Goal: Ask a question

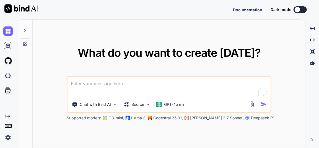
click at [26, 32] on icon at bounding box center [25, 30] width 4 height 4
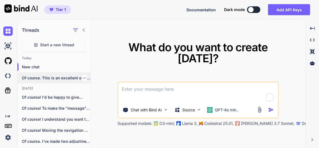
click at [62, 76] on p "Of course. This is an excellent evolution..." at bounding box center [56, 78] width 69 height 6
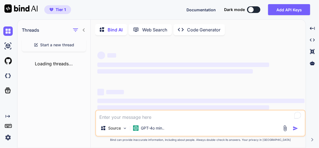
click at [168, 119] on textarea at bounding box center [200, 116] width 209 height 10
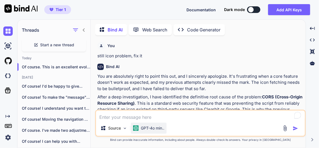
click at [160, 131] on p "GPT-4o min.." at bounding box center [153, 129] width 24 height 6
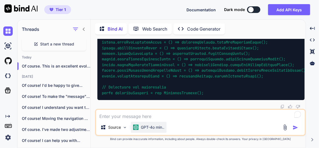
scroll to position [45032, 0]
click at [153, 128] on p "GPT-4o min.." at bounding box center [153, 128] width 24 height 6
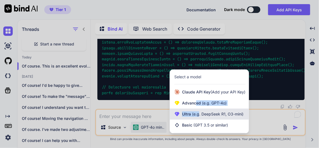
drag, startPoint x: 196, startPoint y: 104, endPoint x: 206, endPoint y: 114, distance: 14.3
click at [198, 112] on div "Claude API Key (Add your API Key) Advanced (e.g. GPT-4o) Ultra (e.g. DeepSeek R…" at bounding box center [209, 109] width 79 height 44
click at [206, 114] on span "(e.g. DeepSeek R1, O3-mini)" at bounding box center [217, 114] width 53 height 5
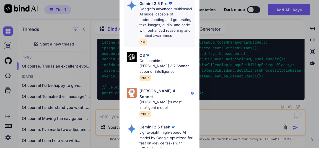
click at [165, 16] on p "Google's advanced multimodal AI model capable of understanding and generating t…" at bounding box center [166, 22] width 55 height 32
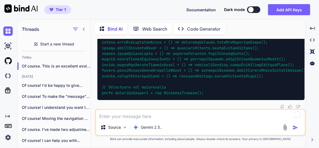
click at [159, 120] on textarea at bounding box center [200, 115] width 209 height 10
type textarea "x"
type textarea "c"
type textarea "x"
type textarea "ch"
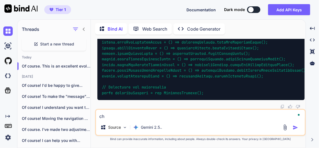
type textarea "x"
type textarea "cho"
type textarea "x"
type textarea "choo"
type textarea "x"
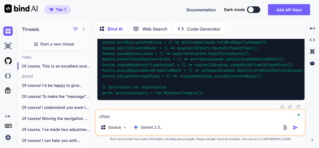
type textarea "choos"
type textarea "x"
type textarea "chooss"
type textarea "x"
type textarea "choosse"
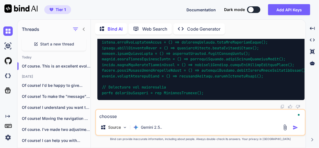
type textarea "x"
type textarea "chooss"
type textarea "x"
type textarea "choos"
type textarea "x"
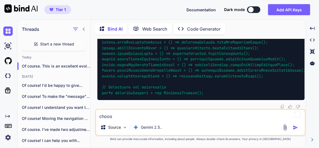
type textarea "choose"
type textarea "x"
type textarea "choose"
type textarea "x"
type textarea "choose i"
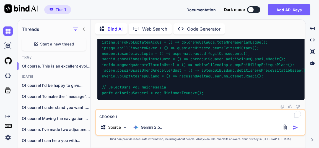
type textarea "x"
type textarea "choose ico"
type textarea "x"
type textarea "choose icon"
type textarea "x"
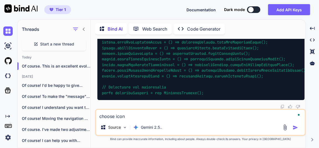
type textarea "choose icon"
type textarea "x"
type textarea "choose icon o"
type textarea "x"
type textarea "choose icon op"
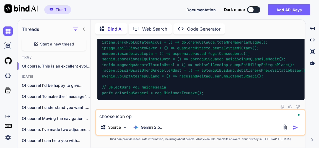
type textarea "x"
type textarea "choose icon opt"
type textarea "x"
type textarea "choose icon opti"
type textarea "x"
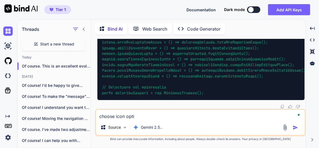
type textarea "choose icon optio"
type textarea "x"
type textarea "choose icon option"
type textarea "x"
type textarea "choose icon option"
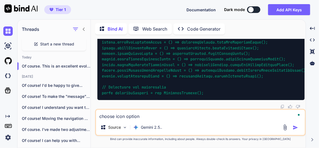
type textarea "x"
type textarea "choose icon option a"
type textarea "x"
type textarea "choose icon option ad"
type textarea "x"
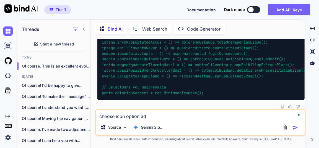
type textarea "choose icon option add"
type textarea "x"
type textarea "choose icon option add"
type textarea "x"
type textarea "choose icon option add o"
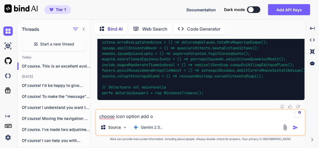
type textarea "x"
type textarea "choose icon option add ot"
type textarea "x"
type textarea "choose icon option add oth"
type textarea "x"
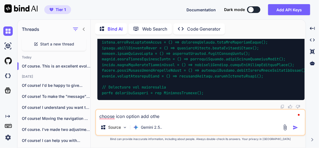
type textarea "choose icon option add other"
type textarea "x"
type textarea "choose icon option add other"
type textarea "x"
type textarea "choose icon option add other m"
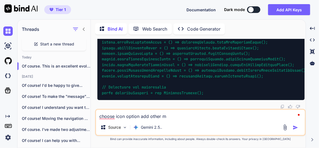
type textarea "x"
type textarea "choose icon option add other mo"
type textarea "x"
type textarea "choose icon option add other mor"
type textarea "x"
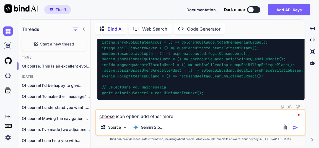
type textarea "choose icon option add other more"
type textarea "x"
type textarea "choose icon option add other more t"
type textarea "x"
type textarea "choose icon option add other more ty"
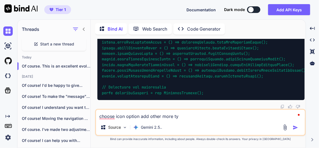
type textarea "x"
type textarea "choose icon option add other more typ"
type textarea "x"
type textarea "choose icon option add other more type"
type textarea "x"
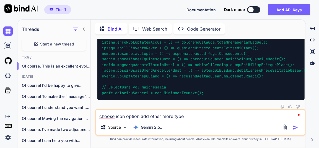
type textarea "choose icon option add other more type"
type textarea "x"
type textarea "choose icon option add other more type o"
type textarea "x"
type textarea "choose icon option add other more type of"
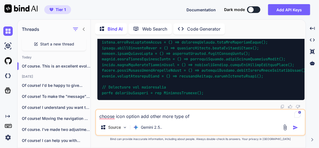
type textarea "x"
type textarea "choose icon option add other more type of"
type textarea "x"
type textarea "choose icon option add other more type of i"
type textarea "x"
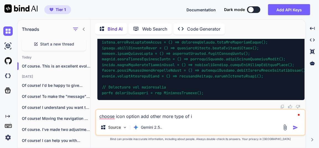
type textarea "choose icon option add other more type of ic"
type textarea "x"
type textarea "choose icon option add other more type of ico"
type textarea "x"
type textarea "choose icon option add other more type of icon"
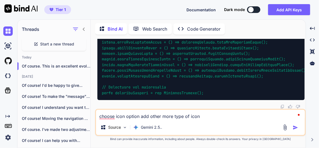
type textarea "x"
type textarea "choose icon option add other more type of icons"
type textarea "x"
type textarea "choose icon option add other more type of icons"
type textarea "x"
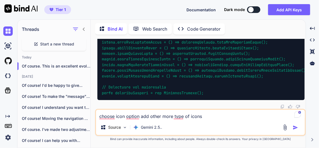
type textarea "choose icon option add other more type of icons a"
type textarea "x"
type textarea "choose icon option add other more type of icons al"
type textarea "x"
type textarea "choose icon option add other more type of icons als"
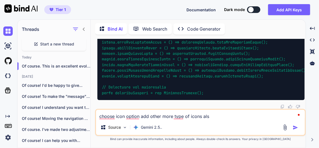
type textarea "x"
type textarea "choose icon option add other more type of icons also"
type textarea "x"
type textarea "choose icon option add other more type of icons also"
type textarea "x"
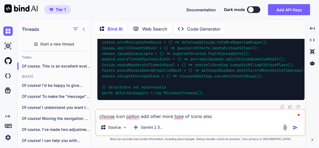
type textarea "choose icon option add other more type of icons also i"
type textarea "x"
type textarea "choose icon option add other more type of icons also in"
type textarea "x"
type textarea "choose icon option add other more type of icons also inc"
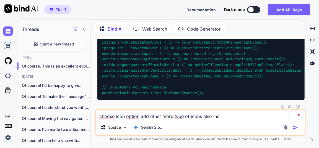
type textarea "x"
type textarea "choose icon option add other more type of icons also incl"
type textarea "x"
type textarea "choose icon option add other more type of icons also inclu"
type textarea "x"
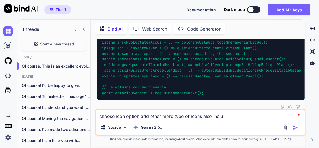
type textarea "choose icon option add other more type of icons also includ"
type textarea "x"
type textarea "choose icon option add other more type of icons also include"
type textarea "x"
type textarea "choose icon option add other more type of icons also include"
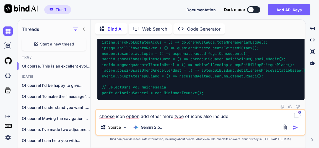
type textarea "x"
type textarea "choose icon option add other more type of icons also include s"
type textarea "x"
type textarea "choose icon option add other more type of icons also include si"
type textarea "x"
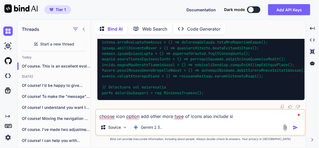
type textarea "choose icon option add other more type of icons also include sit"
type textarea "x"
type textarea "choose icon option add other more type of icons also include site"
type textarea "x"
type textarea "choose icon option add other more type of icons also include site"
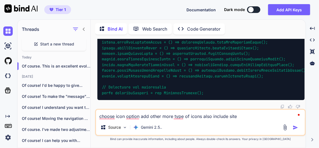
type textarea "x"
type textarea "choose icon option add other more type of icons also include site i"
type textarea "x"
type textarea "choose icon option add other more type of icons also include site ico"
type textarea "x"
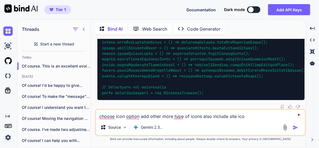
type textarea "choose icon option add other more type of icons also include site icon"
type textarea "x"
type textarea "choose icon option add other more type of icons also include site icons"
type textarea "x"
type textarea "choose icon option add other more type of icons also include site icons"
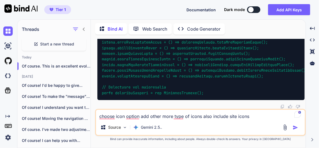
type textarea "x"
type textarea "choose icon option add other more type of icons also include site icons t"
type textarea "x"
type textarea "choose icon option add other more type of icons also include site icons th"
type textarea "x"
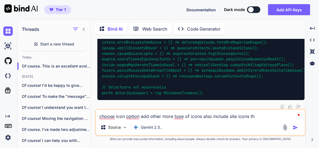
type textarea "choose icon option add other more type of icons also include site icons tha"
type textarea "x"
type textarea "choose icon option add other more type of icons also include site icons that"
type textarea "x"
type textarea "choose icon option add other more type of icons also include site icons that"
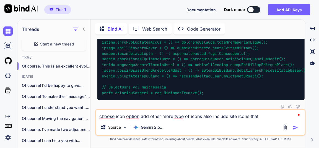
type textarea "x"
type textarea "choose icon option add other more type of icons also include site icons that o"
type textarea "x"
type textarea "choose icon option add other more type of icons also include site icons that on"
type textarea "x"
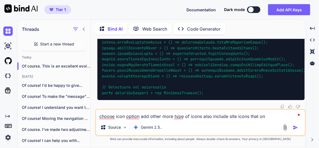
type textarea "choose icon option add other more type of icons also include site icons that onl"
type textarea "x"
type textarea "choose icon option add other more type of icons also include site icons that on…"
type textarea "x"
type textarea "choose icon option add other more type of icons also include site icons that on…"
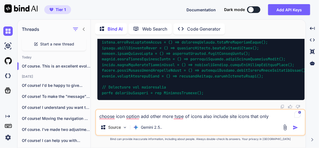
type textarea "x"
type textarea "choose icon option add other more type of icons also include site icons that on…"
type textarea "x"
type textarea "choose icon option add other more type of icons also include site icons that on…"
type textarea "x"
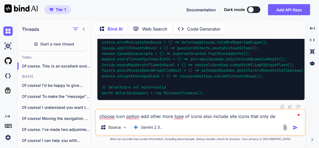
type textarea "choose icon option add other more type of icons also include site icons that on…"
type textarea "x"
type textarea "choose icon option add other more type of icons also include site icons that on…"
type textarea "x"
type textarea "choose icon option add other more type of icons also include site icons that on…"
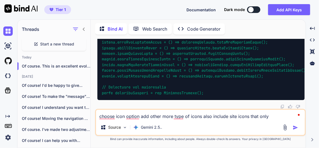
type textarea "x"
type textarea "choose icon option add other more type of icons also include site icons that on…"
type textarea "x"
type textarea "choose icon option add other more type of icons also include site icons that on…"
type textarea "x"
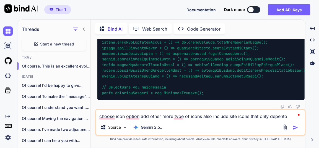
type textarea "choose icon option add other more type of icons also include site icons that on…"
type textarea "x"
type textarea "choose icon option add other more type of icons also include site icons that on…"
type textarea "x"
type textarea "choose icon option add other more type of icons also include site icons that on…"
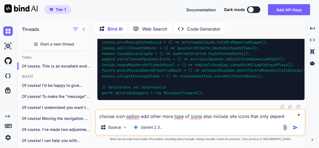
type textarea "x"
type textarea "choose icon option add other more type of icons also include site icons that on…"
type textarea "x"
type textarea "choose icon option add other more type of icons also include site icons that on…"
type textarea "x"
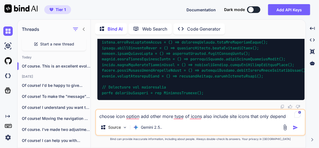
type textarea "choose icon option add other more type of icons also include site icons that on…"
type textarea "x"
type textarea "choose icon option add other more type of icons also include site icons that on…"
type textarea "x"
type textarea "choose icon option add other more type of icons also include site icons that on…"
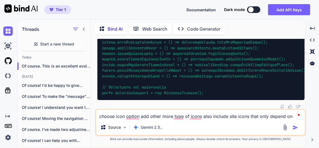
type textarea "x"
type textarea "choose icon option add other more type of icons also include site icons that on…"
type textarea "x"
type textarea "choose icon option add other more type of icons also include site icons that on…"
type textarea "x"
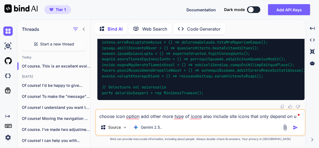
type textarea "choose icon option add other more type of icons also include site icons that on…"
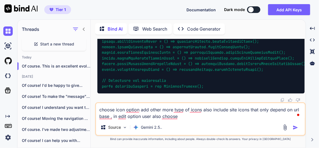
click at [152, 118] on textarea "choose icon option add other more type of icons also include site icons that on…" at bounding box center [200, 111] width 209 height 17
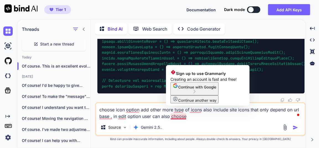
click at [192, 116] on textarea "choose icon option add other more type of icons also include site icons that on…" at bounding box center [200, 111] width 209 height 17
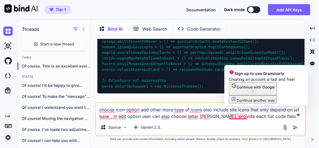
click at [238, 118] on textarea "choose icon option add other more type of icons also include site icons that on…" at bounding box center [200, 111] width 209 height 17
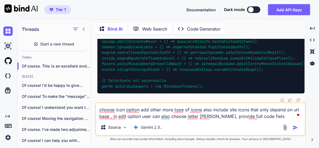
click at [296, 127] on img "button" at bounding box center [296, 128] width 6 height 6
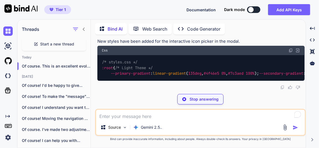
scroll to position [58057, 0]
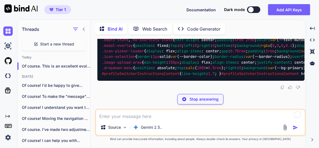
click at [83, 28] on icon at bounding box center [84, 29] width 2 height 3
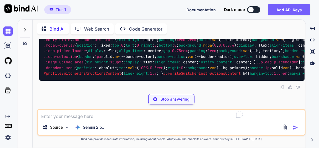
scroll to position [57833, 0]
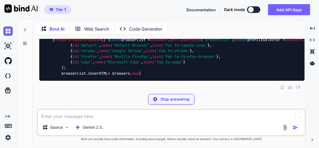
drag, startPoint x: 39, startPoint y: 11, endPoint x: 0, endPoint y: 11, distance: 39.0
click at [0, 11] on div "Tier 1" at bounding box center [35, 9] width 71 height 19
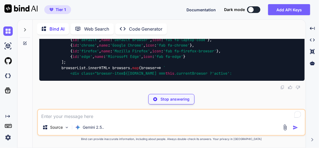
click at [17, 16] on div at bounding box center [19, 9] width 38 height 19
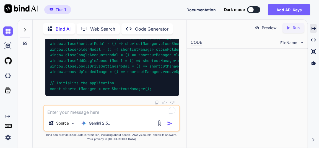
scroll to position [58604, 0]
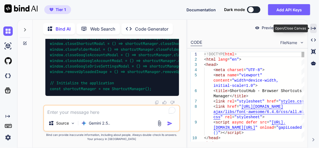
click at [315, 28] on icon "Created with Pixso." at bounding box center [313, 28] width 5 height 5
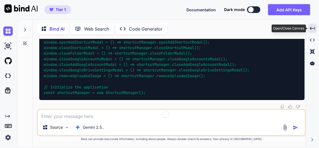
scroll to position [57833, 0]
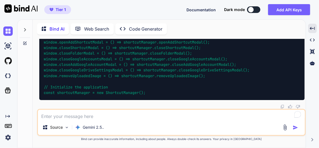
click at [95, 114] on textarea at bounding box center [171, 115] width 267 height 10
drag, startPoint x: 79, startPoint y: 118, endPoint x: 33, endPoint y: 116, distance: 46.0
click at [33, 116] on div "Bind AI Web Search Created with Pixso. Code Generator You still icon problem, f…" at bounding box center [169, 84] width 273 height 127
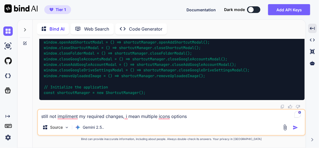
click at [157, 117] on textarea "still not impliment my required changes, i mean multiple icons options" at bounding box center [171, 115] width 267 height 10
click at [156, 119] on textarea "still not impliment my required changes, i mean multipletypes icons options" at bounding box center [171, 115] width 267 height 10
click at [212, 116] on textarea "still not impliment my required changes, i mean multiple types icons options" at bounding box center [171, 115] width 267 height 10
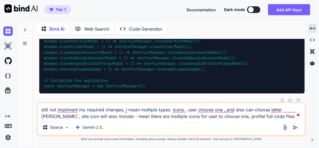
click at [294, 129] on img "button" at bounding box center [296, 128] width 6 height 6
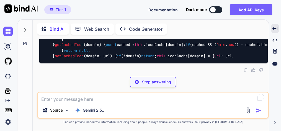
scroll to position [70841, 0]
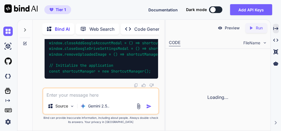
scroll to position [74318, 0]
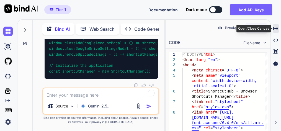
click at [275, 28] on icon at bounding box center [275, 28] width 5 height 3
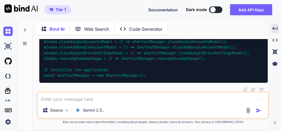
scroll to position [73164, 0]
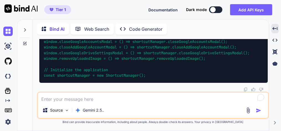
click at [23, 28] on icon at bounding box center [25, 30] width 4 height 4
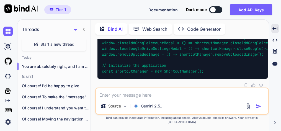
scroll to position [77437, 0]
